Goal: Complete application form

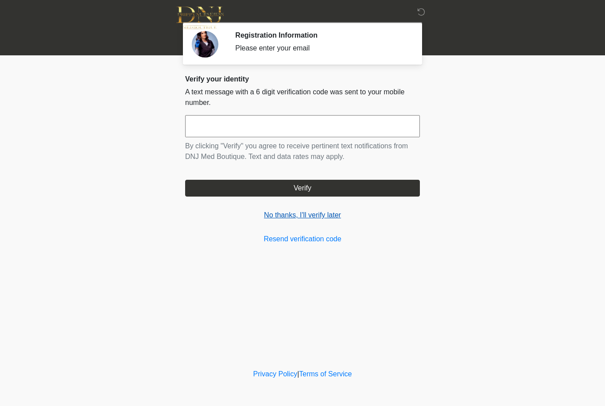
click at [323, 216] on link "No thanks, I'll verify later" at bounding box center [302, 215] width 235 height 11
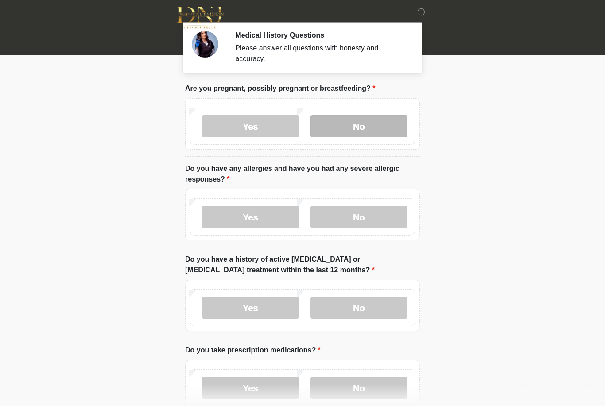
click at [376, 127] on label "No" at bounding box center [358, 126] width 97 height 22
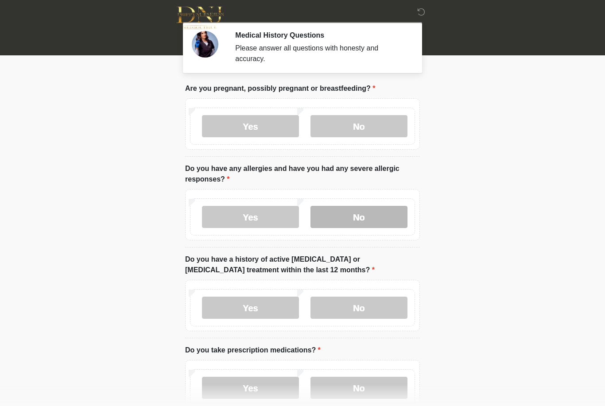
click at [371, 218] on label "No" at bounding box center [358, 217] width 97 height 22
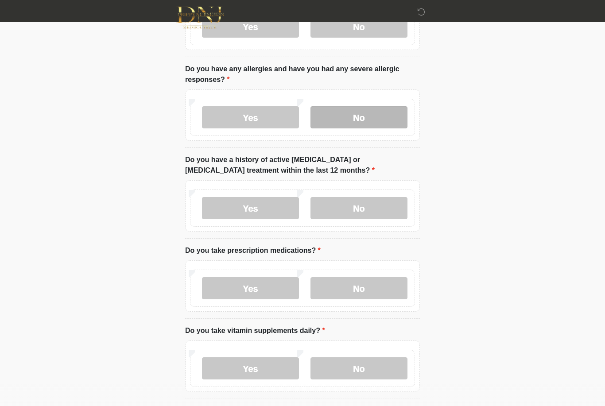
scroll to position [99, 0]
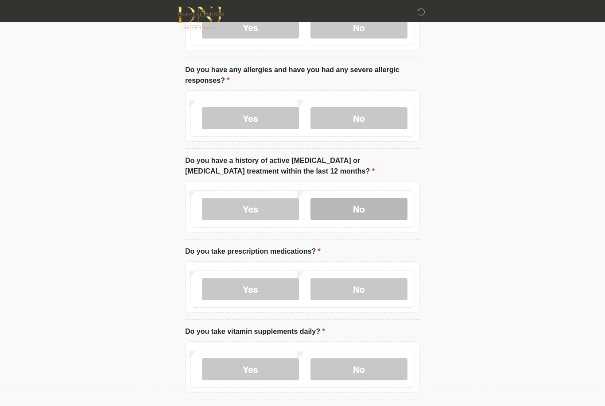
click at [388, 208] on label "No" at bounding box center [358, 209] width 97 height 22
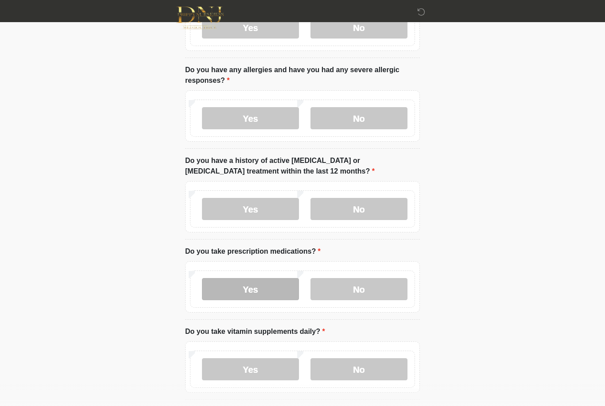
click at [261, 291] on label "Yes" at bounding box center [250, 289] width 97 height 22
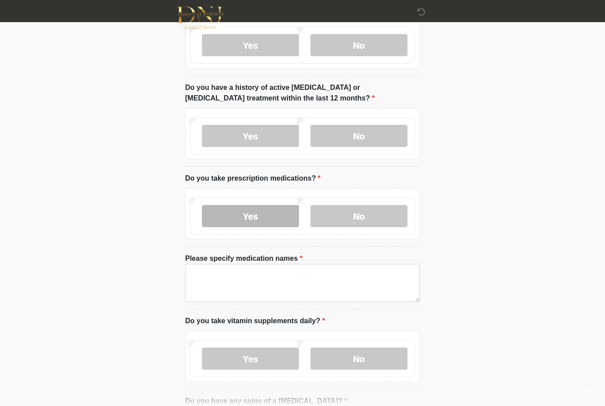
scroll to position [177, 0]
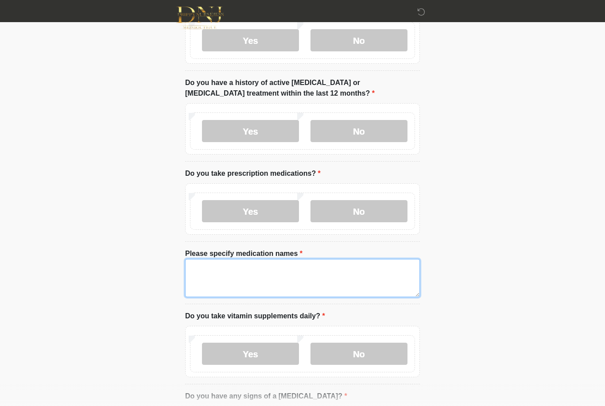
click at [307, 289] on textarea "Please specify medication names" at bounding box center [302, 278] width 235 height 38
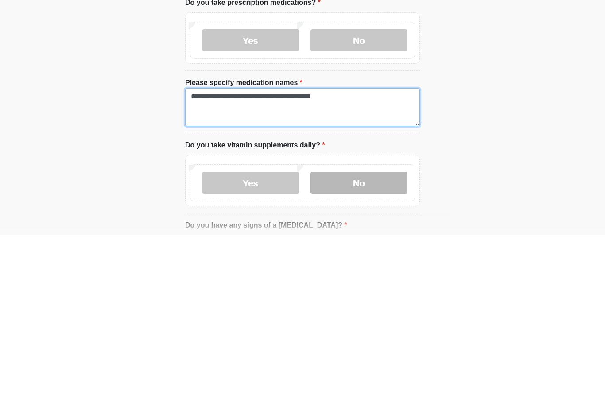
type textarea "**********"
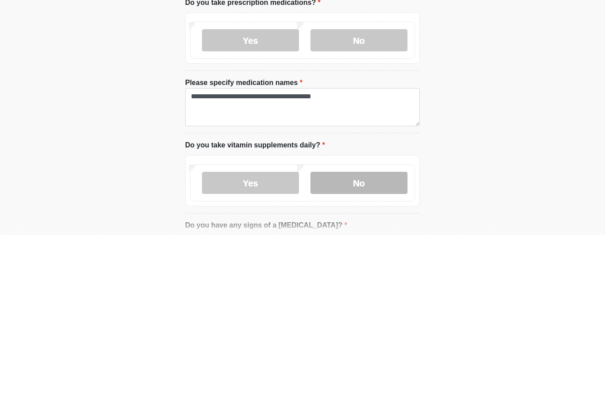
click at [372, 343] on label "No" at bounding box center [358, 354] width 97 height 22
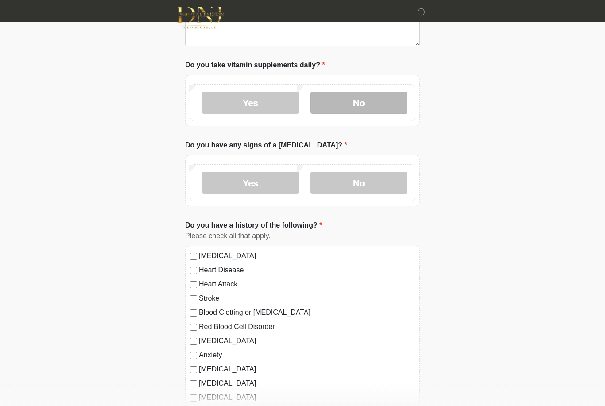
scroll to position [432, 0]
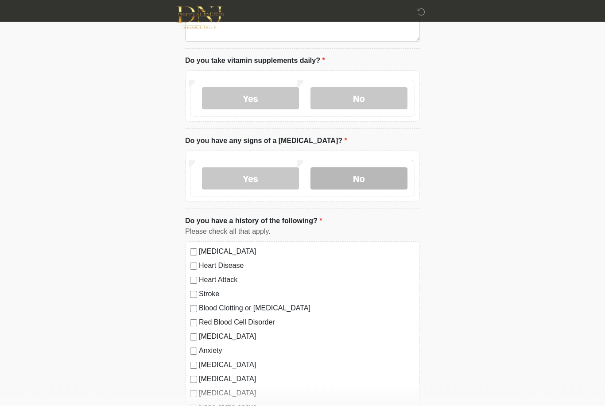
click at [382, 174] on label "No" at bounding box center [358, 179] width 97 height 22
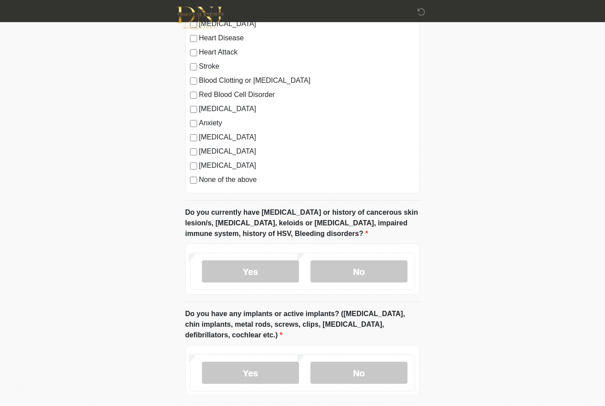
scroll to position [660, 0]
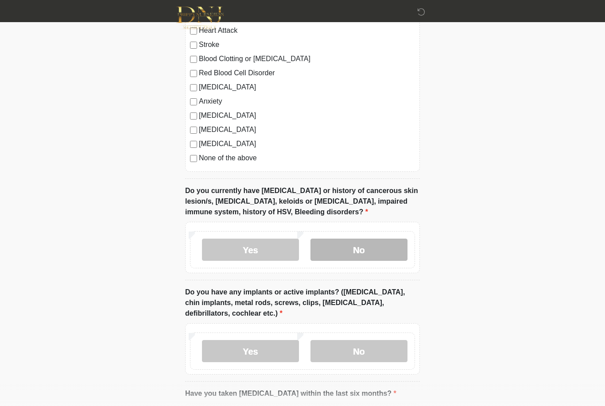
click at [384, 248] on label "No" at bounding box center [358, 250] width 97 height 22
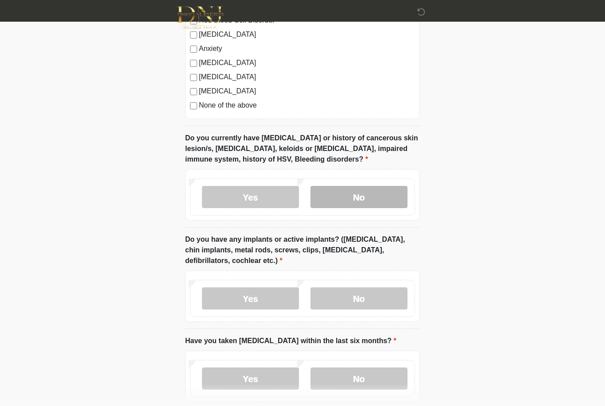
scroll to position [734, 0]
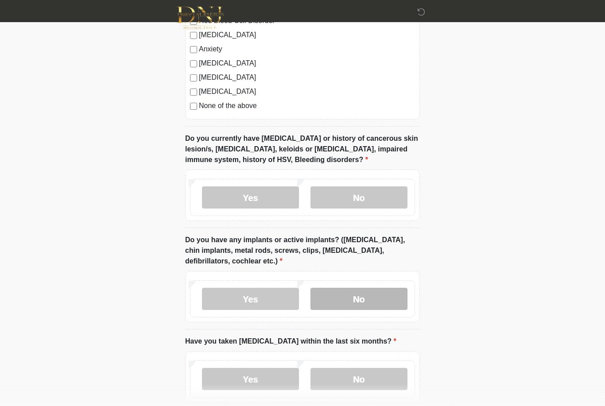
click at [384, 303] on label "No" at bounding box center [358, 299] width 97 height 22
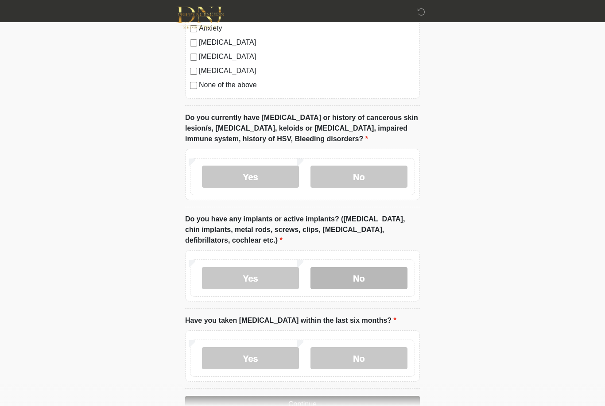
scroll to position [779, 0]
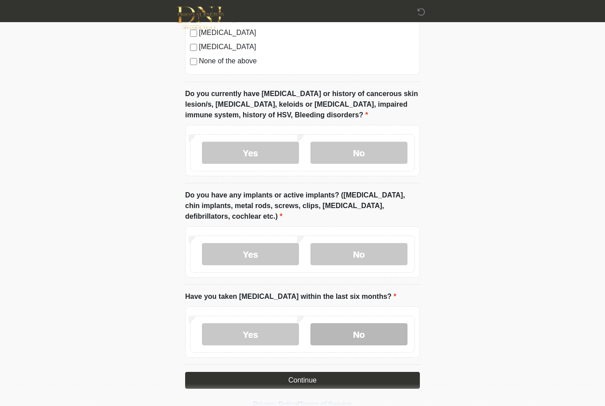
click at [356, 329] on label "No" at bounding box center [358, 334] width 97 height 22
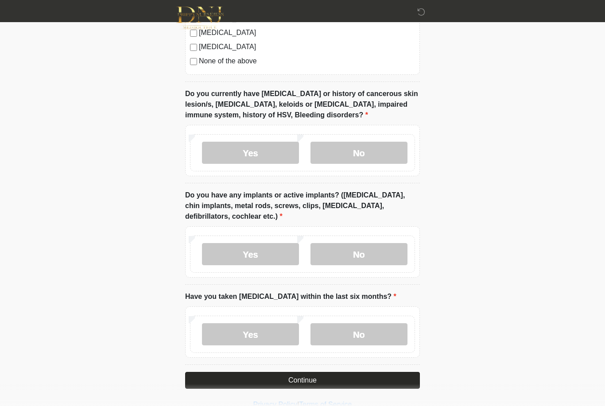
click at [330, 380] on button "Continue" at bounding box center [302, 380] width 235 height 17
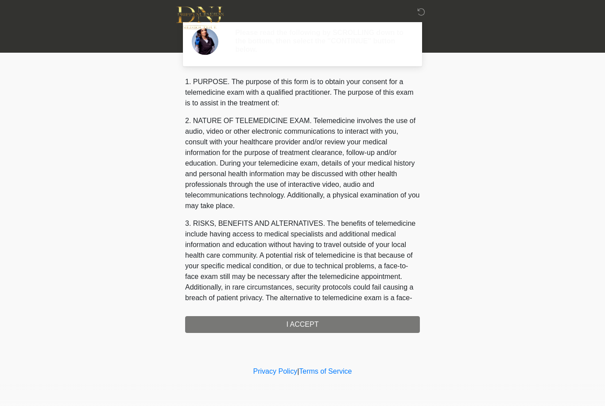
scroll to position [0, 0]
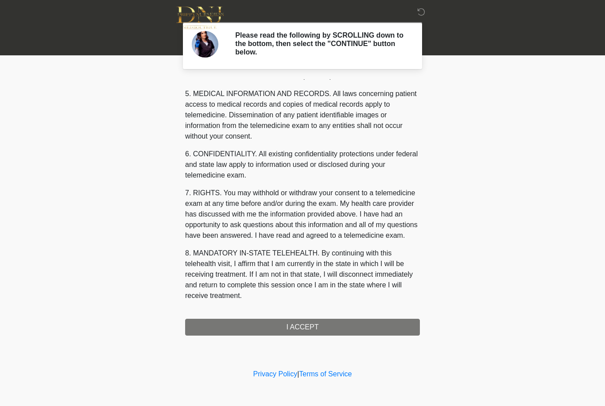
click at [354, 329] on div "1. PURPOSE. The purpose of this form is to obtain your consent for a telemedici…" at bounding box center [302, 207] width 235 height 256
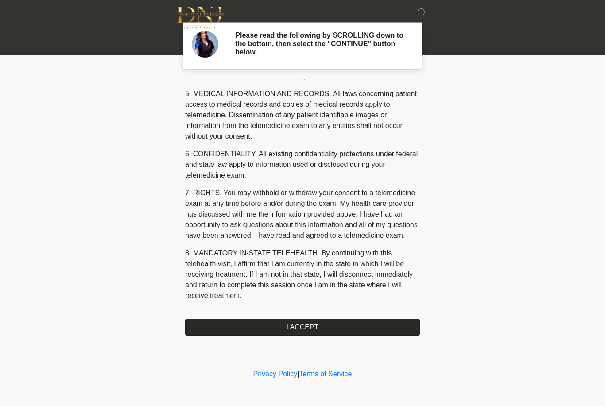
click at [341, 323] on button "I ACCEPT" at bounding box center [302, 327] width 235 height 17
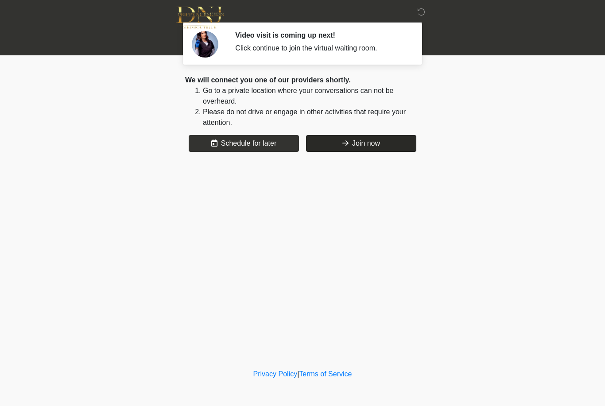
click at [385, 140] on button "Join now" at bounding box center [361, 143] width 110 height 17
